Goal: Obtain resource: Download file/media

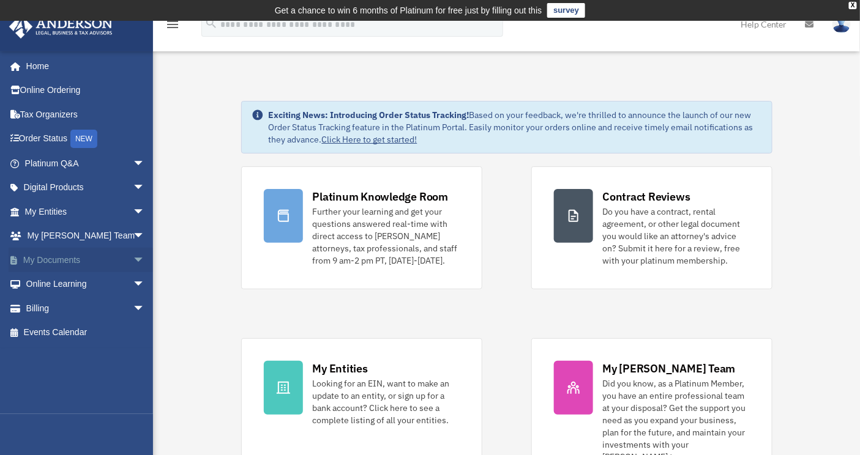
click at [65, 259] on link "My Documents arrow_drop_down" at bounding box center [86, 260] width 155 height 24
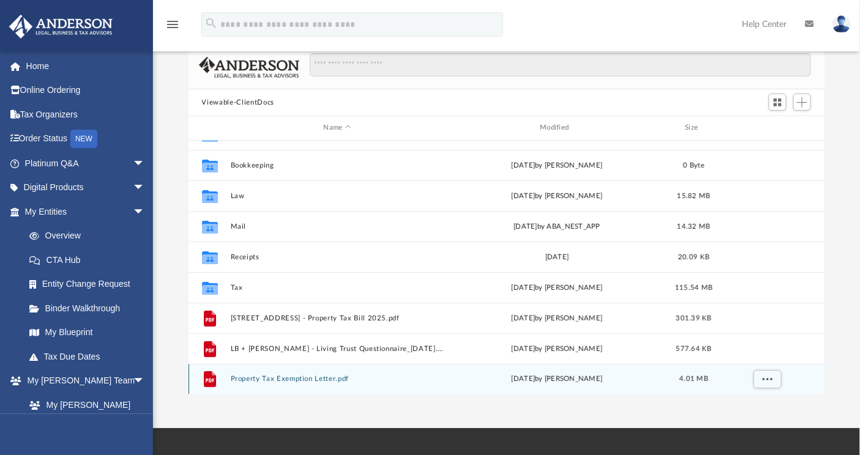
scroll to position [88, 0]
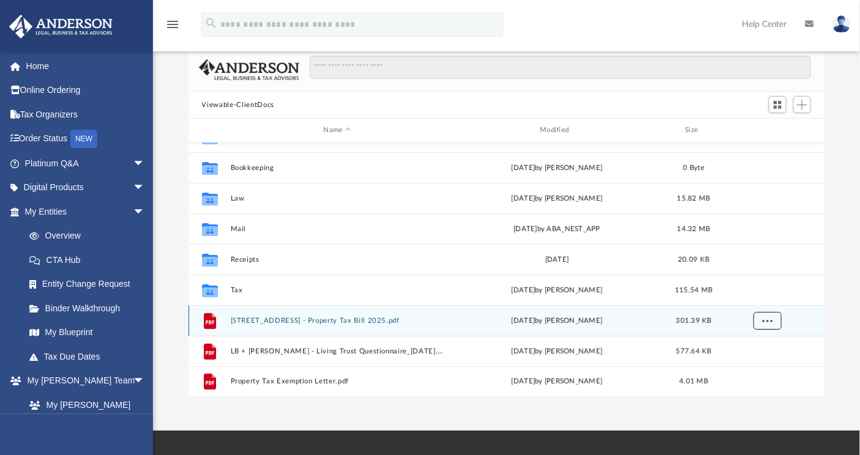
click at [770, 324] on span "More options" at bounding box center [767, 320] width 10 height 7
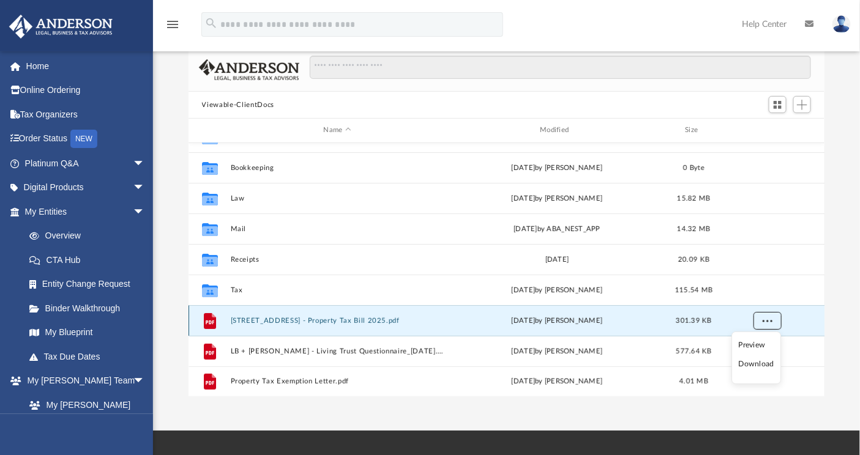
click at [770, 324] on span "More options" at bounding box center [767, 320] width 10 height 7
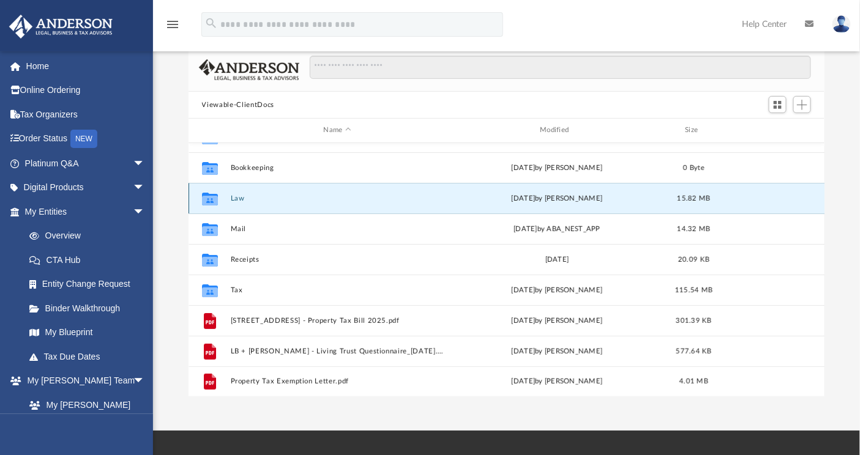
click at [242, 199] on button "Law" at bounding box center [337, 199] width 214 height 8
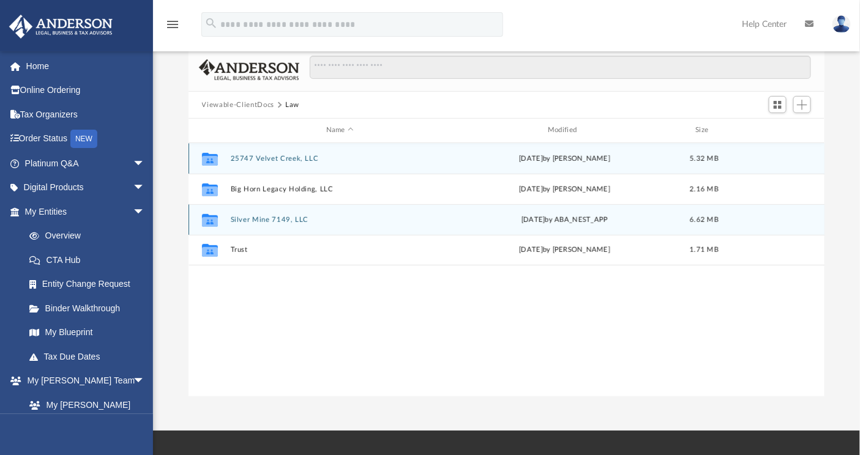
scroll to position [0, 0]
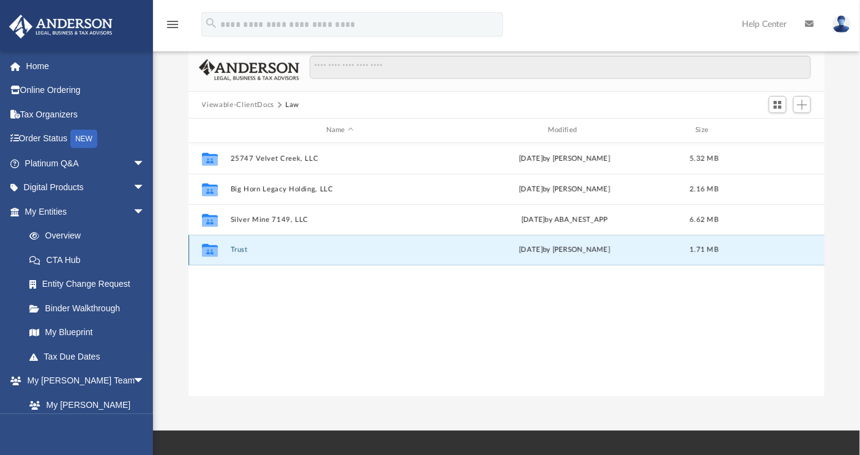
click at [242, 251] on button "Trust" at bounding box center [339, 250] width 219 height 8
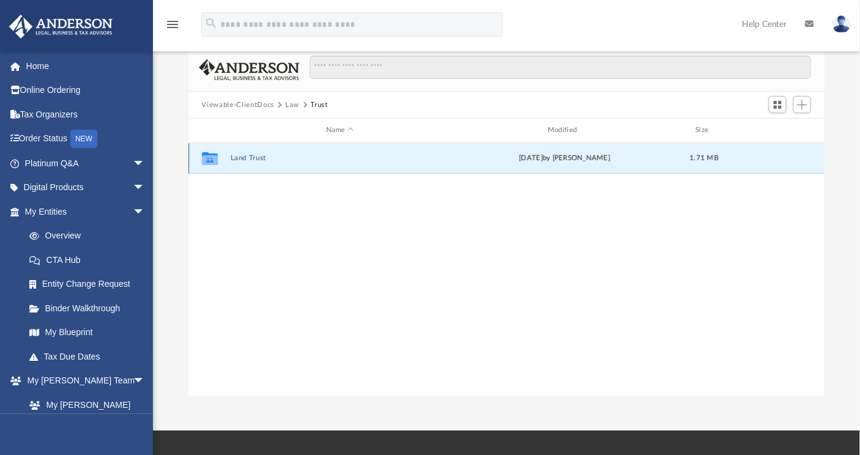
click at [247, 155] on button "Land Trust" at bounding box center [339, 158] width 219 height 8
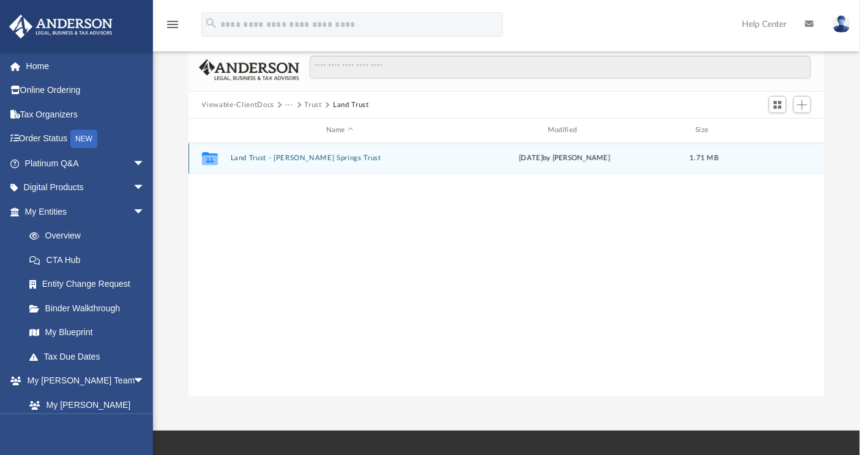
click at [268, 164] on div "Collaborated Folder Land Trust - [PERSON_NAME] Springs Trust [DATE] by [PERSON_…" at bounding box center [506, 158] width 636 height 31
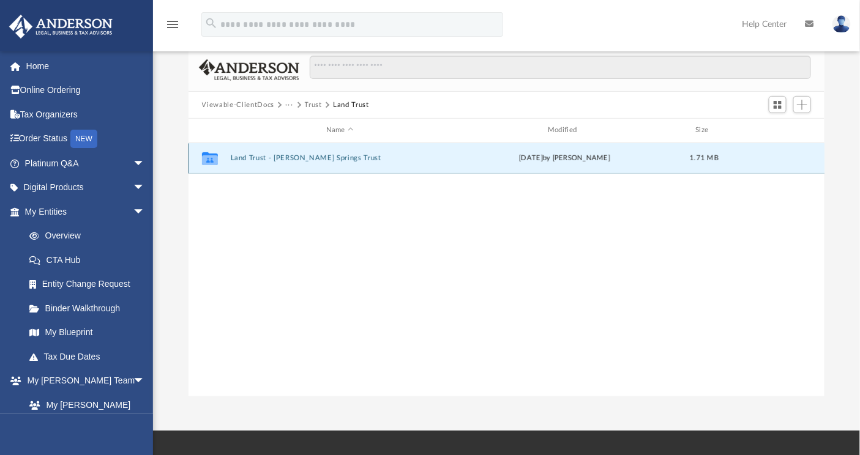
click at [269, 160] on button "Land Trust - [PERSON_NAME] Springs Trust" at bounding box center [339, 158] width 219 height 8
click at [278, 158] on button "[PERSON_NAME] Springs Trust.pdf" at bounding box center [339, 158] width 219 height 8
